Goal: Obtain resource: Download file/media

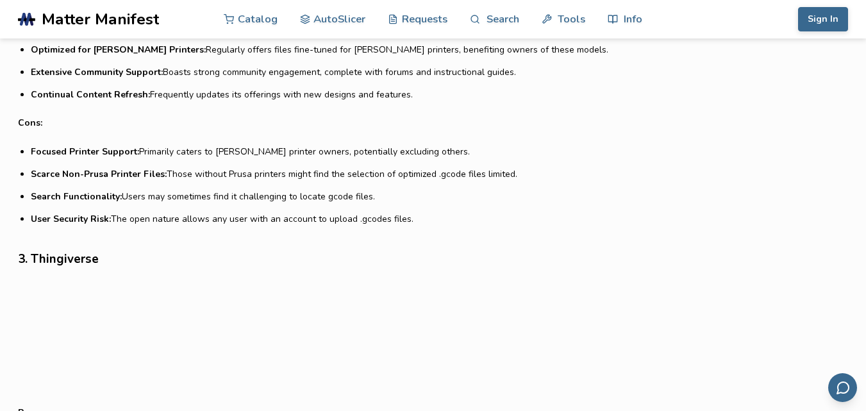
scroll to position [1886, 0]
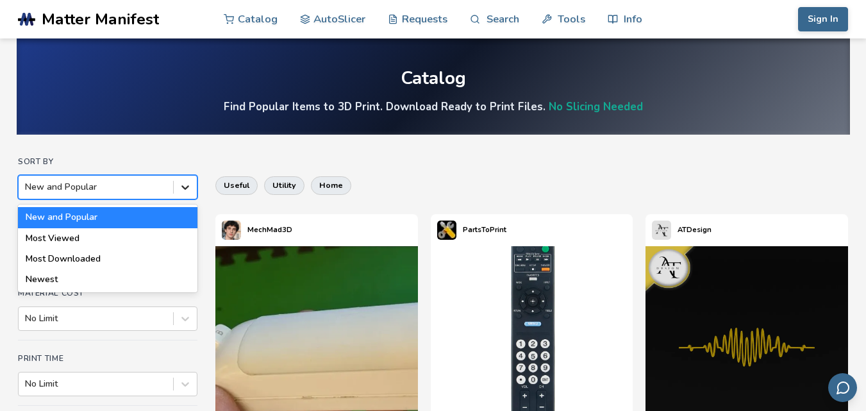
click at [190, 188] on icon at bounding box center [185, 187] width 13 height 13
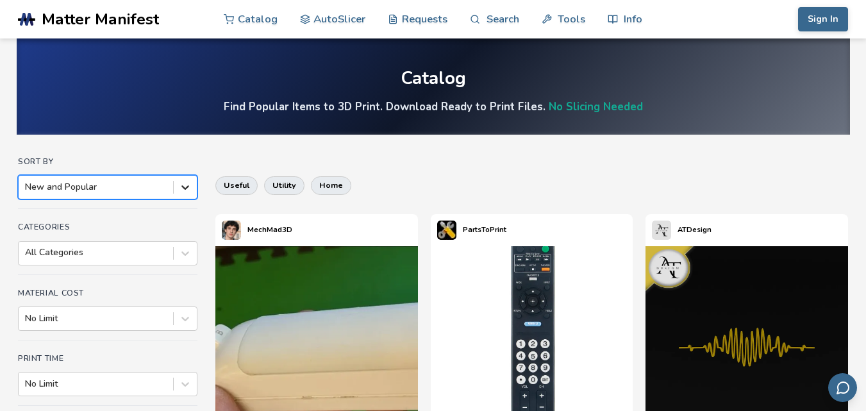
click at [190, 188] on icon at bounding box center [185, 187] width 13 height 13
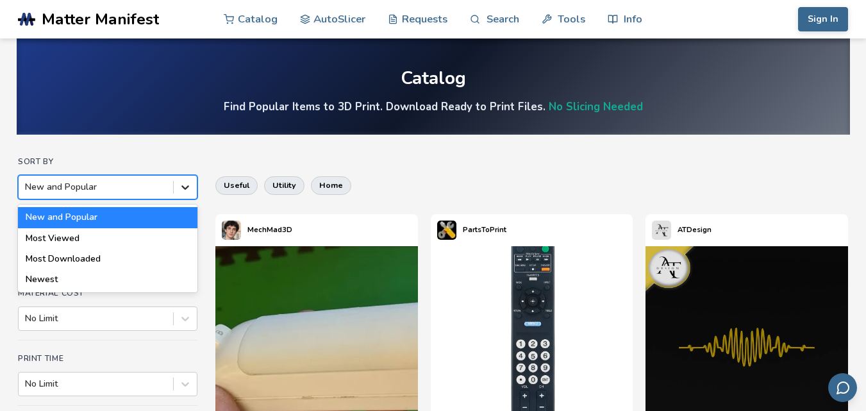
click at [185, 188] on icon at bounding box center [185, 188] width 8 height 4
click at [64, 254] on div "Most Downloaded" at bounding box center [107, 254] width 179 height 10
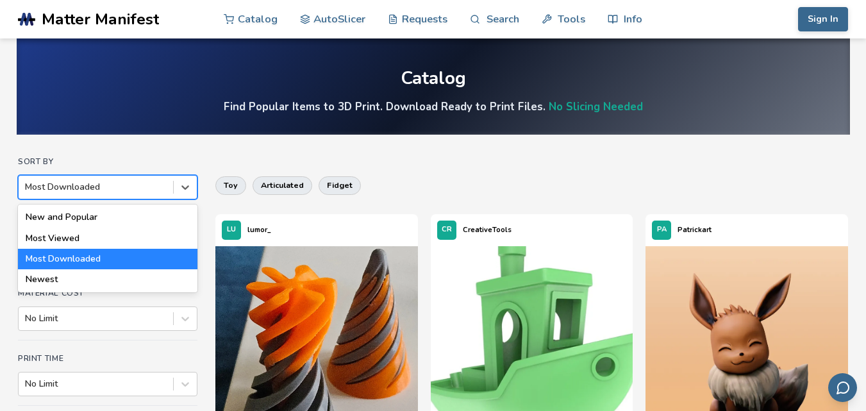
click at [133, 262] on div "Most Downloaded" at bounding box center [107, 259] width 179 height 21
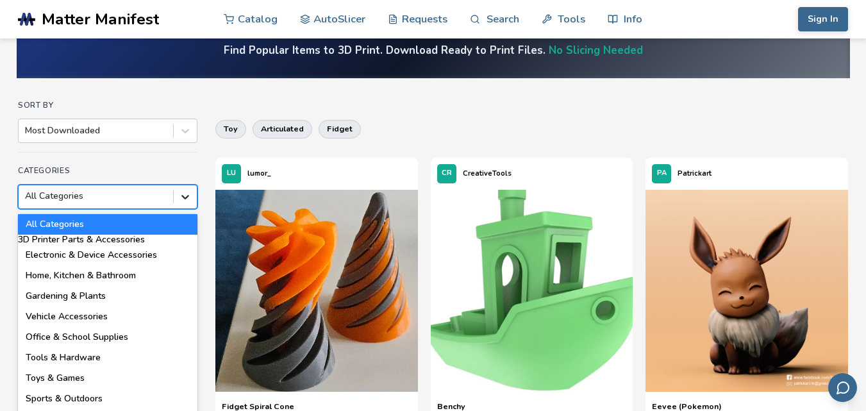
click at [184, 209] on div "18 results available. Use Up and Down to choose options, press Enter to select …" at bounding box center [107, 197] width 179 height 24
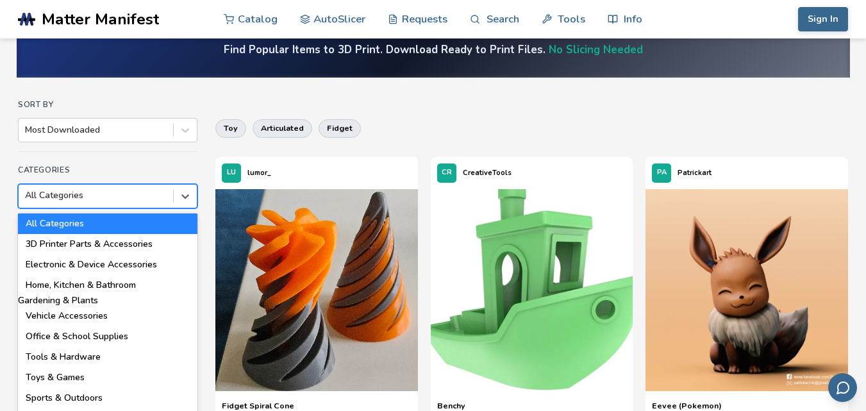
scroll to position [240, 0]
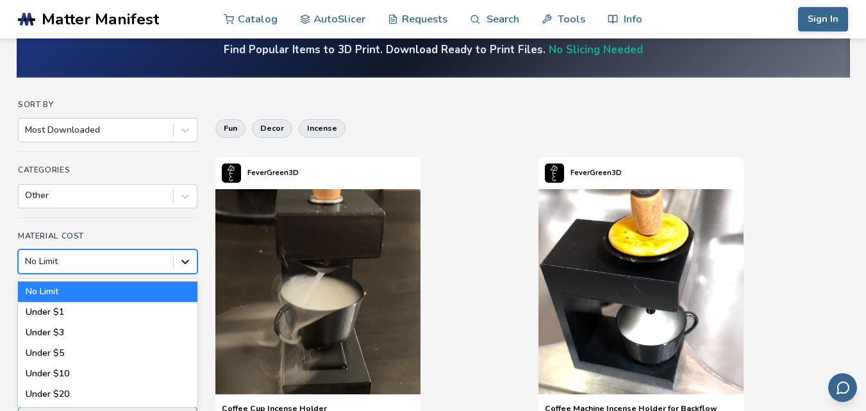
click at [183, 262] on icon at bounding box center [185, 261] width 13 height 13
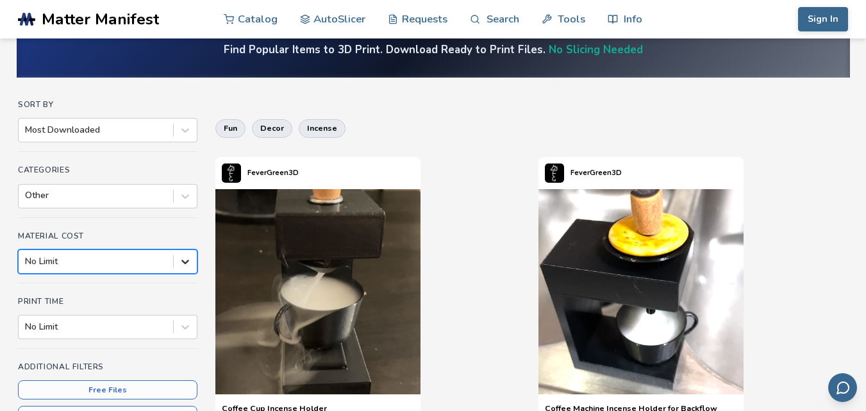
click at [183, 262] on icon at bounding box center [185, 261] width 13 height 13
click at [129, 383] on button "Free Files" at bounding box center [107, 389] width 179 height 19
